Goal: Information Seeking & Learning: Learn about a topic

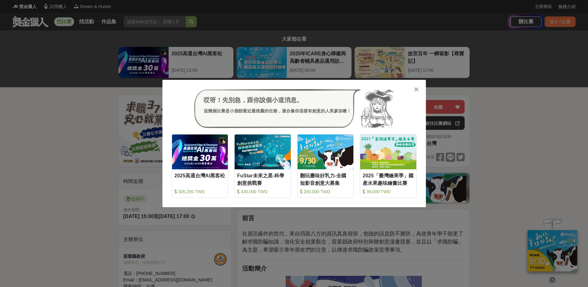
drag, startPoint x: 418, startPoint y: 88, endPoint x: 418, endPoint y: 85, distance: 3.2
click at [418, 88] on icon at bounding box center [416, 89] width 5 height 6
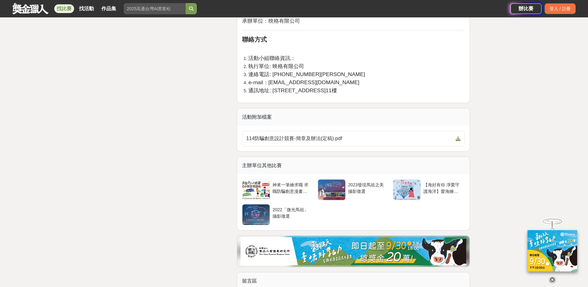
scroll to position [1333, 0]
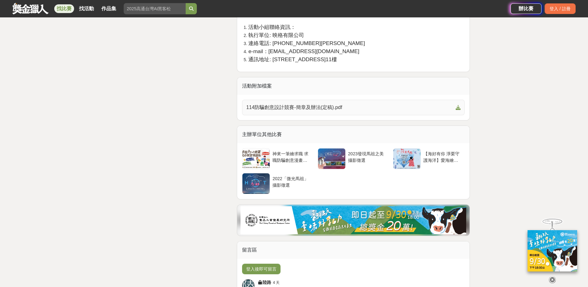
click at [460, 106] on icon at bounding box center [458, 107] width 5 height 5
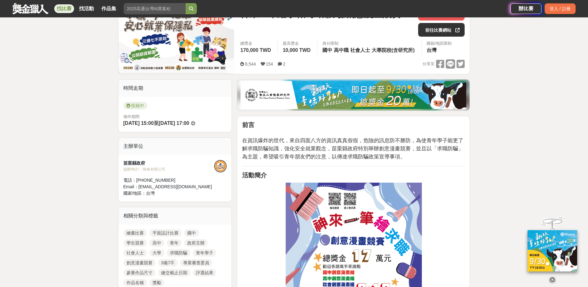
scroll to position [31, 0]
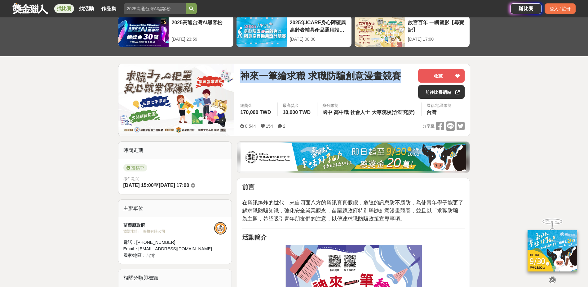
drag, startPoint x: 400, startPoint y: 73, endPoint x: 240, endPoint y: 77, distance: 160.4
click at [240, 77] on div "神來一筆繪求職 求職防騙創意漫畫競賽 收藏 前往比賽網站 總獎金 170,000 TWD 最高獎金 10,000 TWD 身分限制 國中 高中職 社會人士 大…" at bounding box center [352, 100] width 234 height 72
copy span "神來一筆繪求職 求職防騙創意漫畫競賽"
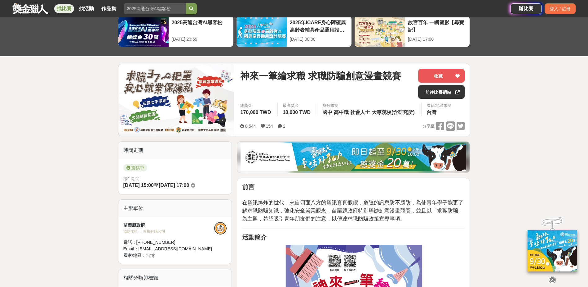
click at [422, 206] on p "在資訊爆炸的世代，來自四面八方的資訊真真假假，危險的訊息防不勝防，為使青年學子能更了解求職防騙知識，強化安全就業觀念，苗栗縣政府特別舉辦創意漫畫競賽，並且以「…" at bounding box center [353, 207] width 223 height 31
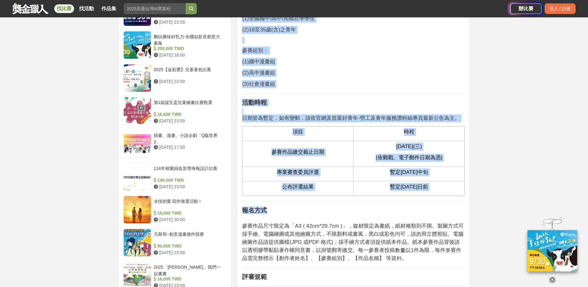
scroll to position [620, 0]
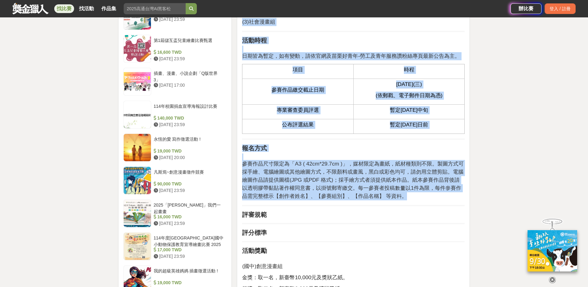
drag, startPoint x: 244, startPoint y: 78, endPoint x: 435, endPoint y: 193, distance: 222.8
click at [435, 193] on div "前言 在資訊爆炸的世代，來自四面八方的資訊真真假假，危險的訊息防不勝防，為使青年學子能更了解求職防騙知識，強化安全就業觀念，苗栗縣政府特別舉辦創意漫畫競賽，並…" at bounding box center [353, 185] width 223 height 1183
copy div "活動主題 內容以「簡潔有力、印象深刻」，推動求職防騙「3備7不」 （3大準備：應徵前蒐集公司資訊、告知面試時間地點、檢視應徵資訊真偽；7不原則：不繳錢、不購買…"
click at [393, 56] on span "日期皆為暫定，如有變動，請依官網及苗栗好青年-勞工及青年服務讚粉絲專頁最新公告為主。" at bounding box center [351, 56] width 218 height 6
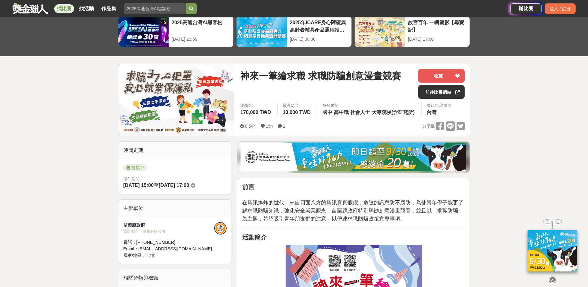
scroll to position [0, 0]
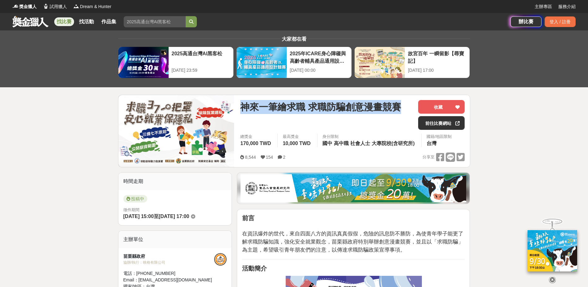
drag, startPoint x: 242, startPoint y: 102, endPoint x: 403, endPoint y: 106, distance: 161.9
click at [403, 106] on div "神來一筆繪求職 求職防騙創意漫畫競賽" at bounding box center [326, 107] width 173 height 14
drag, startPoint x: 404, startPoint y: 105, endPoint x: 385, endPoint y: 103, distance: 19.3
copy span "神來一筆繪求職 求職防騙創意漫畫競賽"
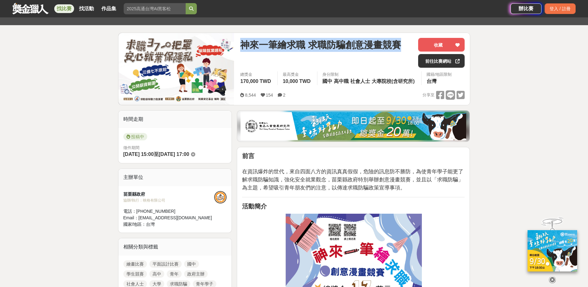
click at [397, 45] on span "神來一筆繪求職 求職防騙創意漫畫競賽" at bounding box center [320, 45] width 161 height 14
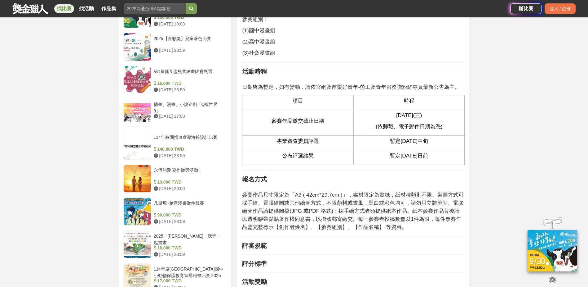
scroll to position [682, 0]
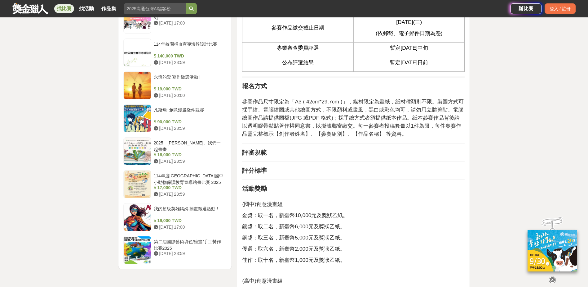
click at [262, 150] on strong "評審規範" at bounding box center [254, 152] width 25 height 7
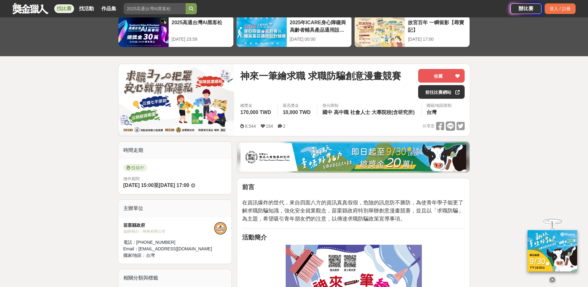
scroll to position [0, 0]
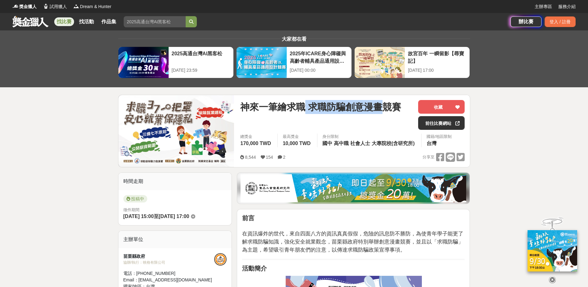
drag, startPoint x: 308, startPoint y: 109, endPoint x: 379, endPoint y: 109, distance: 71.0
click at [380, 109] on span "神來一筆繪求職 求職防騙創意漫畫競賽" at bounding box center [320, 107] width 161 height 14
drag, startPoint x: 379, startPoint y: 109, endPoint x: 349, endPoint y: 105, distance: 30.1
copy span "求職防騙創意漫畫"
click at [358, 119] on div "神來一筆繪求職 求職防騙創意漫畫競賽" at bounding box center [326, 115] width 173 height 30
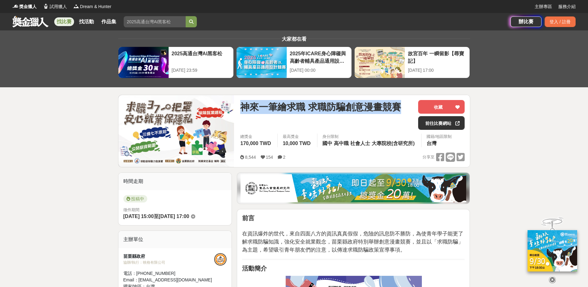
drag, startPoint x: 398, startPoint y: 106, endPoint x: 235, endPoint y: 107, distance: 162.5
click at [235, 107] on div "神來一筆繪求職 求職防騙創意漫畫競賽 收藏 前往比賽網站 總獎金 170,000 TWD 最高獎金 10,000 TWD 身分限制 國中 高中職 社會人士 大…" at bounding box center [352, 131] width 234 height 72
copy span "神來一筆繪求職 求職防騙創意漫畫競賽"
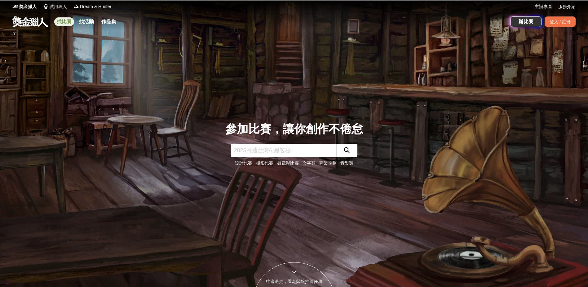
click at [60, 23] on link "找比賽" at bounding box center [64, 21] width 20 height 9
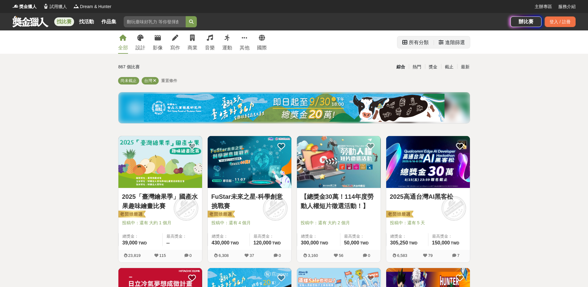
click at [448, 42] on div "進階篩選" at bounding box center [455, 42] width 20 height 12
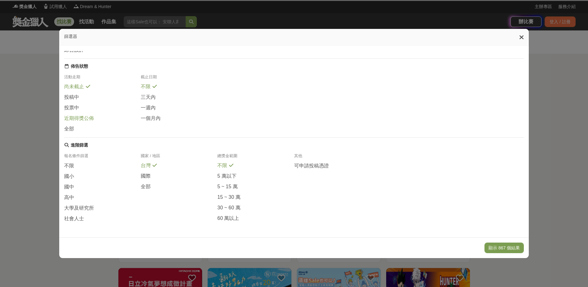
scroll to position [68, 0]
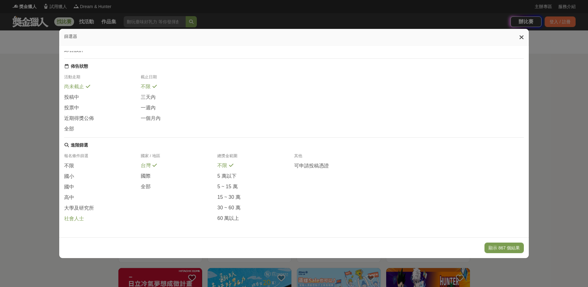
click at [74, 221] on span "社會人士" at bounding box center [74, 218] width 20 height 7
click at [512, 244] on button "顯示 38 個結果" at bounding box center [505, 247] width 37 height 11
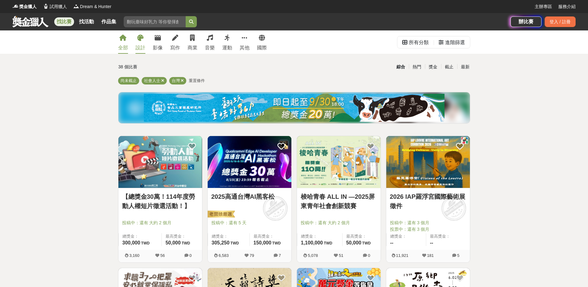
click at [142, 43] on link "設計" at bounding box center [141, 41] width 10 height 23
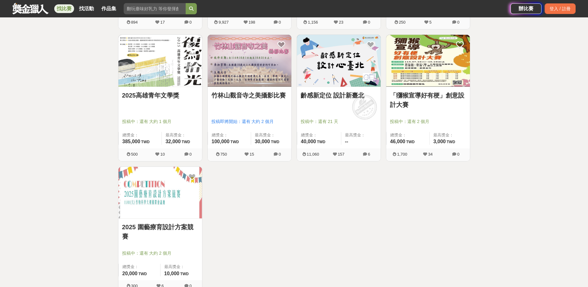
scroll to position [434, 0]
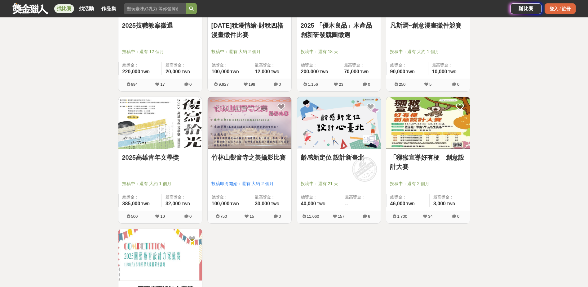
click at [564, 10] on div "登入 / 註冊" at bounding box center [560, 8] width 31 height 11
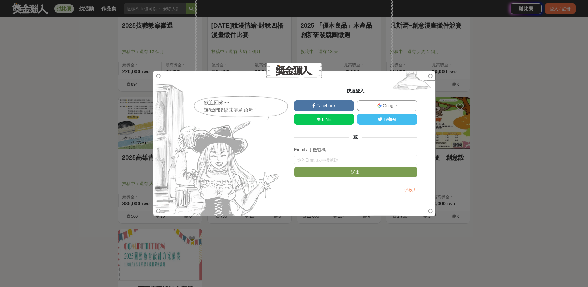
click at [386, 106] on span "Google" at bounding box center [389, 105] width 15 height 5
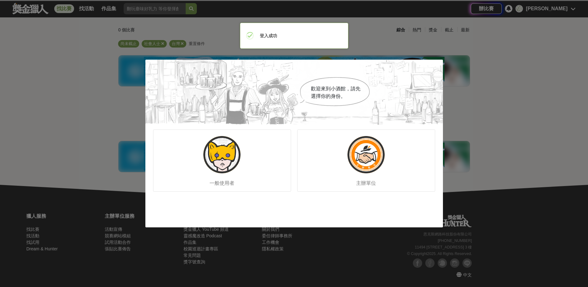
scroll to position [37, 0]
click at [247, 150] on div "一般使用者" at bounding box center [222, 160] width 138 height 62
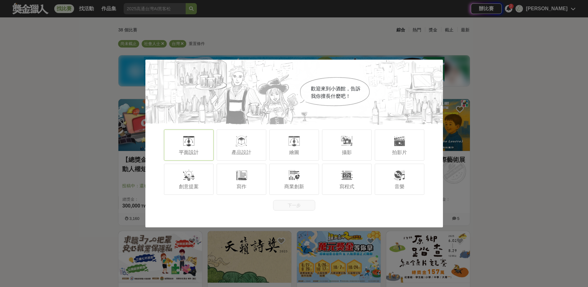
click at [180, 152] on span "平面設計" at bounding box center [189, 151] width 20 height 5
click at [291, 203] on button "下一步" at bounding box center [294, 205] width 42 height 11
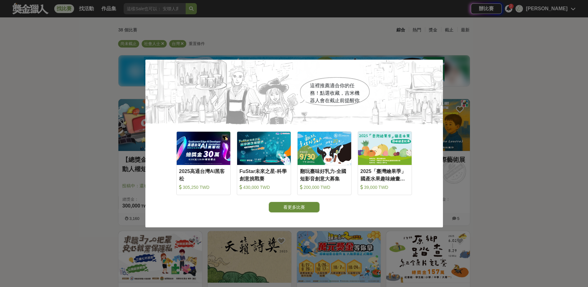
click at [296, 208] on button "看更多比賽" at bounding box center [294, 207] width 51 height 11
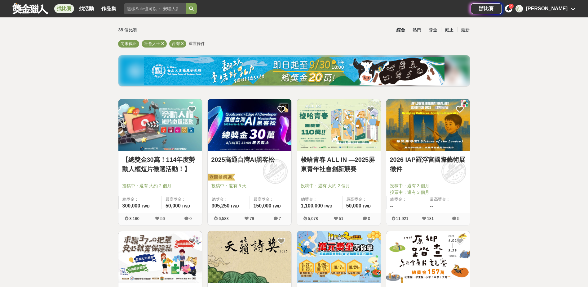
click at [513, 7] on div "2" at bounding box center [508, 8] width 7 height 7
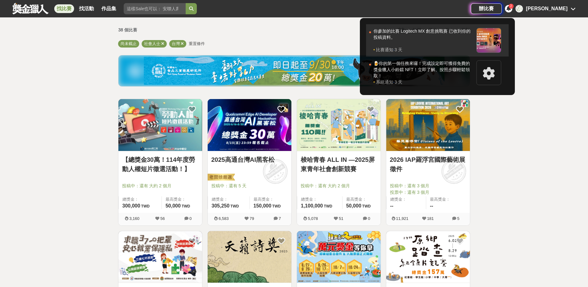
click at [474, 47] on div "比賽通知 · 3 天" at bounding box center [424, 50] width 100 height 6
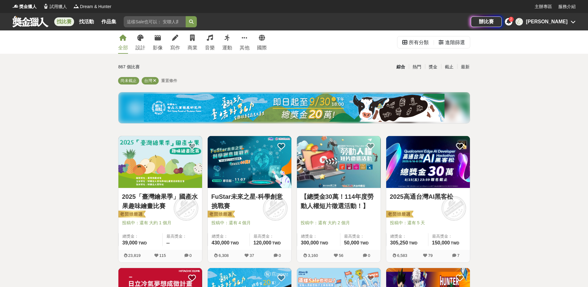
click at [567, 24] on div "陳雅嵐" at bounding box center [547, 21] width 42 height 7
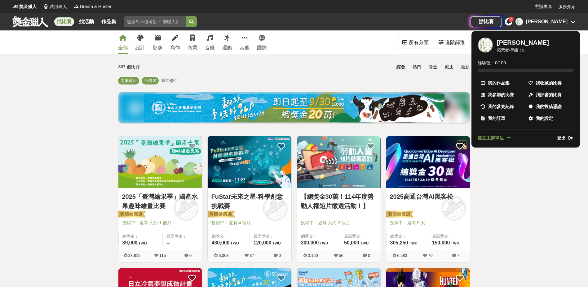
click at [561, 135] on span "登出" at bounding box center [561, 138] width 9 height 7
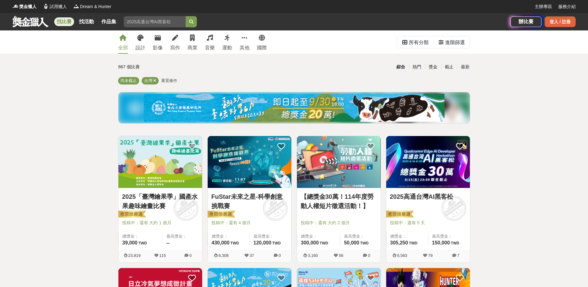
click at [552, 23] on div "登入 / 註冊" at bounding box center [560, 21] width 31 height 11
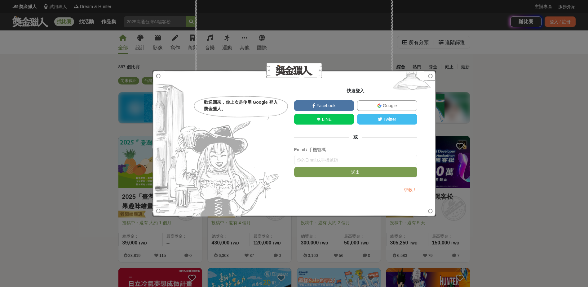
click at [390, 104] on span "Google" at bounding box center [389, 105] width 15 height 5
click at [331, 103] on span "Facebook" at bounding box center [325, 105] width 20 height 5
click at [321, 103] on span "Facebook" at bounding box center [325, 105] width 20 height 5
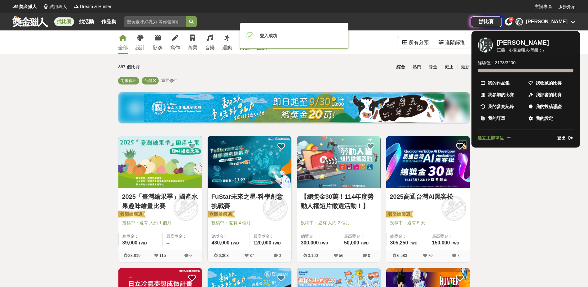
click at [513, 21] on div "4" at bounding box center [508, 21] width 7 height 7
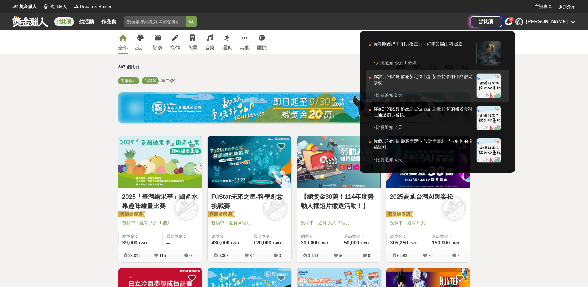
click at [460, 76] on div "你參加的比賽 齡感新定位 設計新臺北 你的作品需要修改。" at bounding box center [424, 82] width 100 height 19
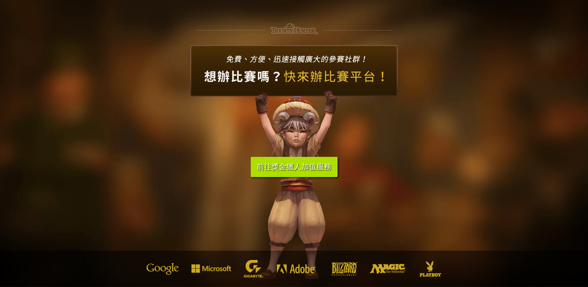
click at [293, 165] on link "前往獎金獵人加值服務" at bounding box center [294, 167] width 87 height 20
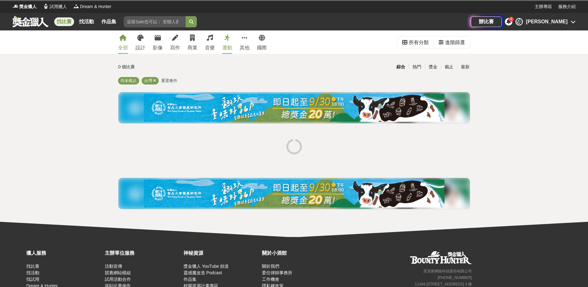
click at [514, 20] on div "4" at bounding box center [511, 19] width 5 height 5
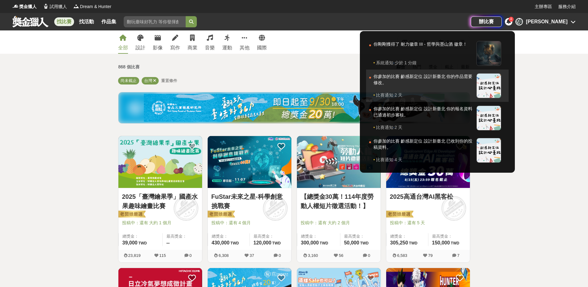
click at [444, 95] on div "比賽通知 · 2 天" at bounding box center [424, 95] width 100 height 6
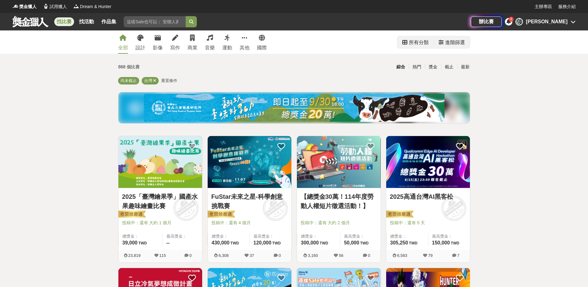
click at [456, 41] on div "進階篩選" at bounding box center [455, 42] width 20 height 12
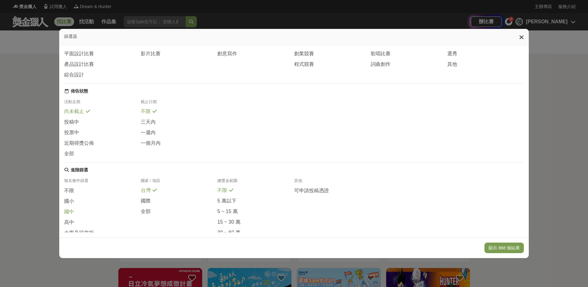
scroll to position [68, 0]
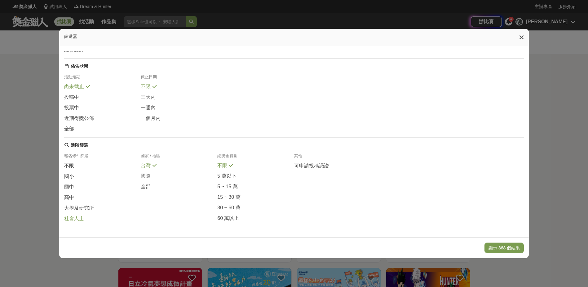
click at [76, 219] on span "社會人士" at bounding box center [74, 218] width 20 height 7
click at [497, 245] on button "顯示 38 個結果" at bounding box center [505, 247] width 37 height 11
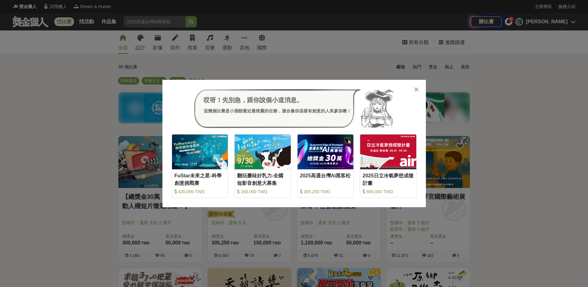
click at [418, 89] on icon at bounding box center [416, 89] width 5 height 6
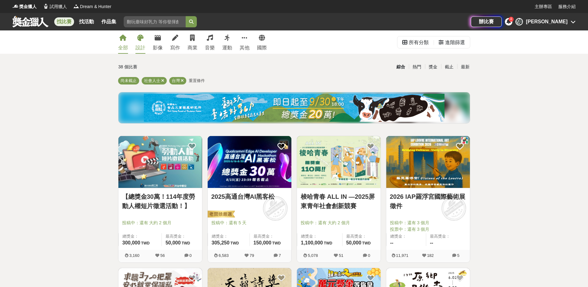
click at [140, 39] on icon at bounding box center [140, 38] width 6 height 6
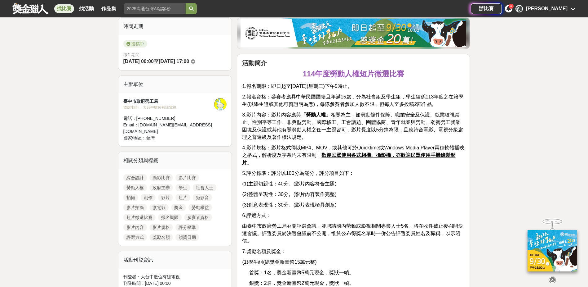
scroll to position [217, 0]
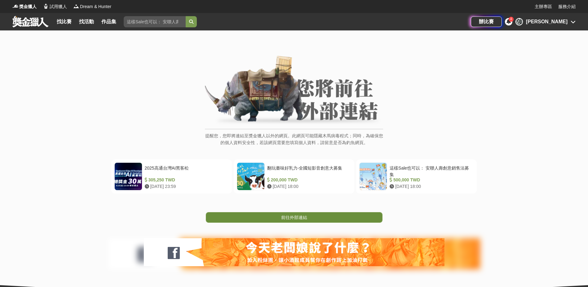
click at [317, 217] on link "前往外部連結" at bounding box center [294, 217] width 177 height 11
